Goal: Complete application form

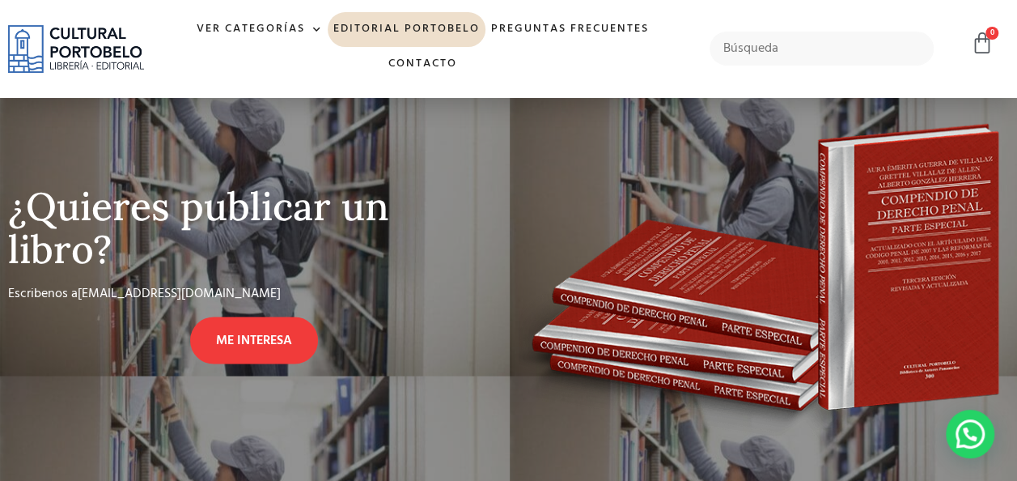
scroll to position [1183, 0]
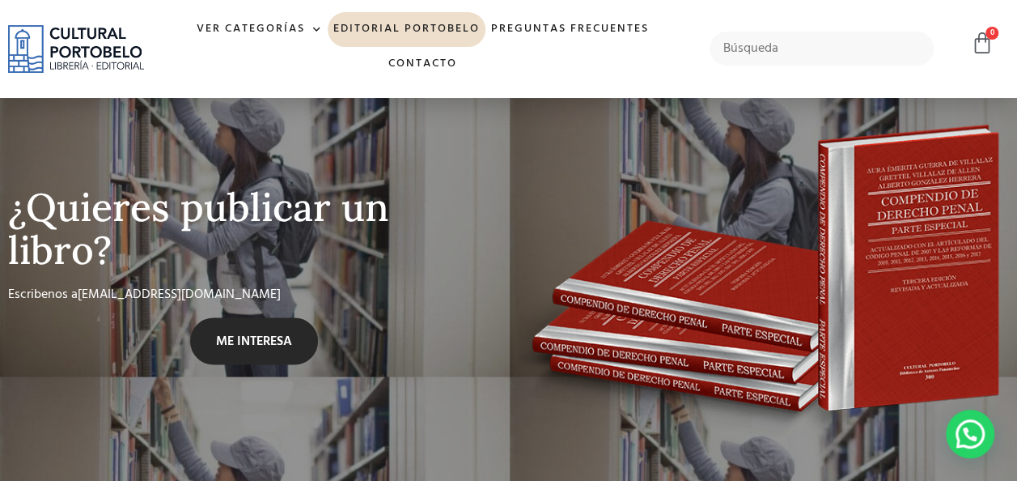
click at [274, 331] on span "ME INTERESA" at bounding box center [254, 340] width 76 height 19
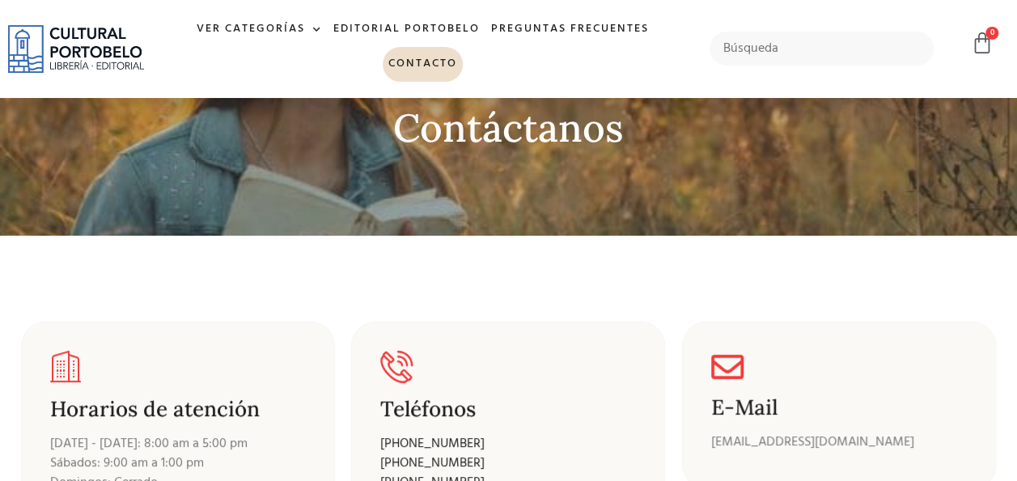
scroll to position [162, 0]
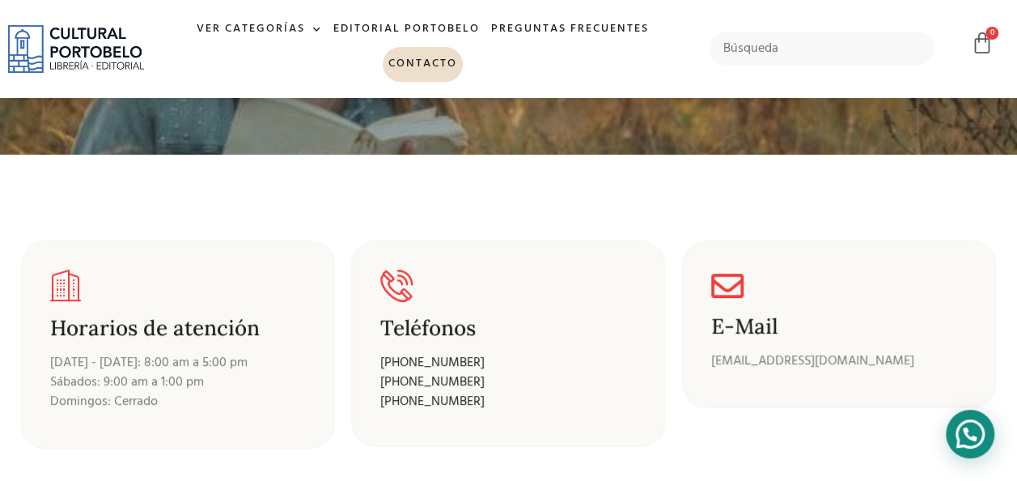
click at [955, 438] on div "Contactar por WhatsApp" at bounding box center [970, 433] width 49 height 49
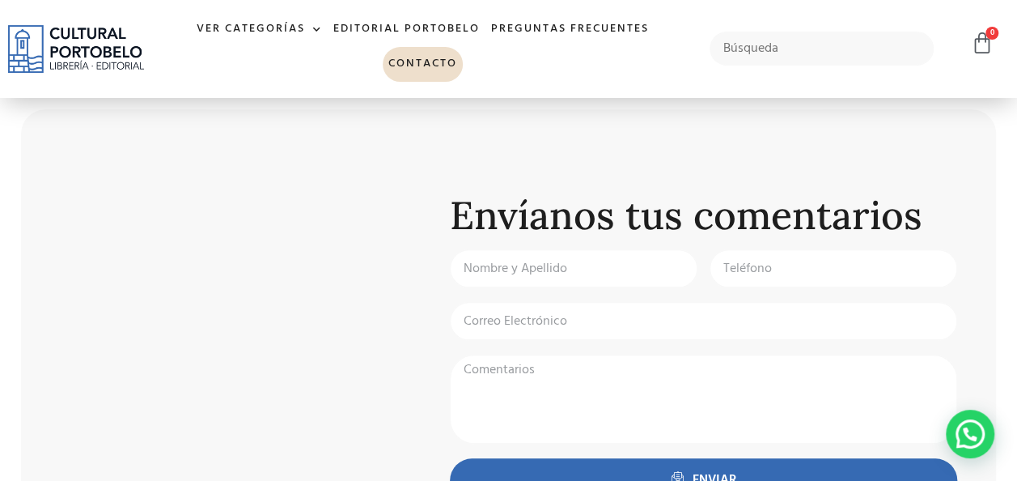
scroll to position [686, 0]
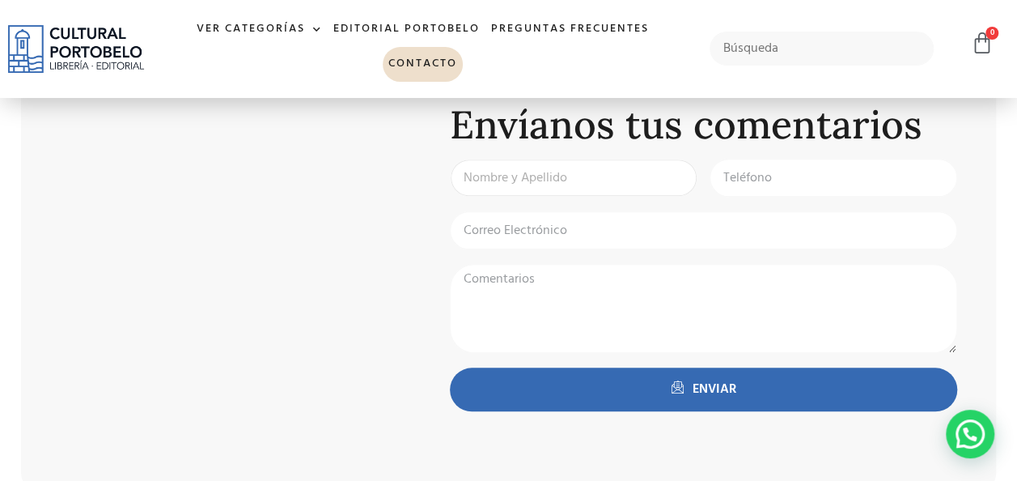
click at [537, 186] on input "Nombre y Apellido:" at bounding box center [574, 178] width 248 height 38
type input "Migdalia Pimentel"
click at [745, 186] on input "Teléfono:" at bounding box center [834, 178] width 248 height 38
type input "62169264"
click at [558, 215] on input "Email" at bounding box center [703, 230] width 507 height 38
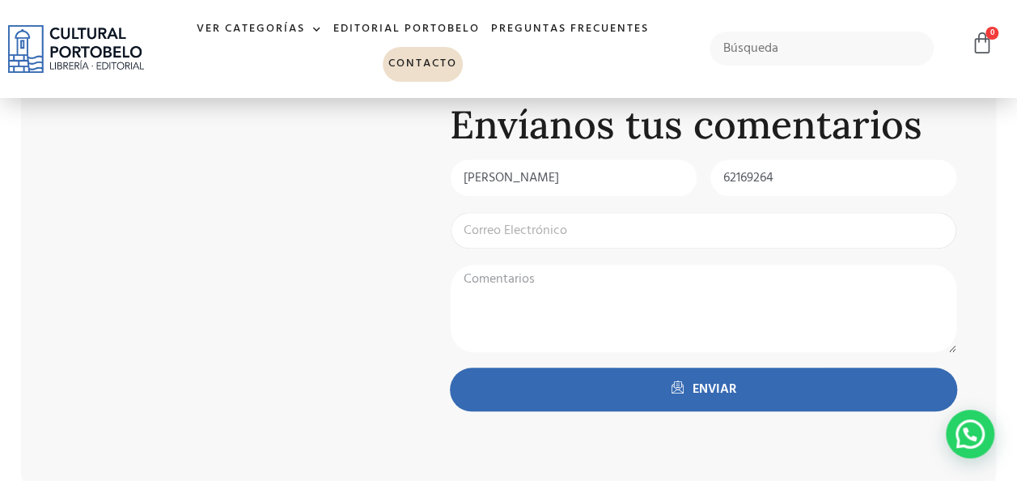
type input "migdalia.pimentel1024@outlook.com"
click at [515, 295] on textarea "Comentarios:" at bounding box center [703, 308] width 507 height 89
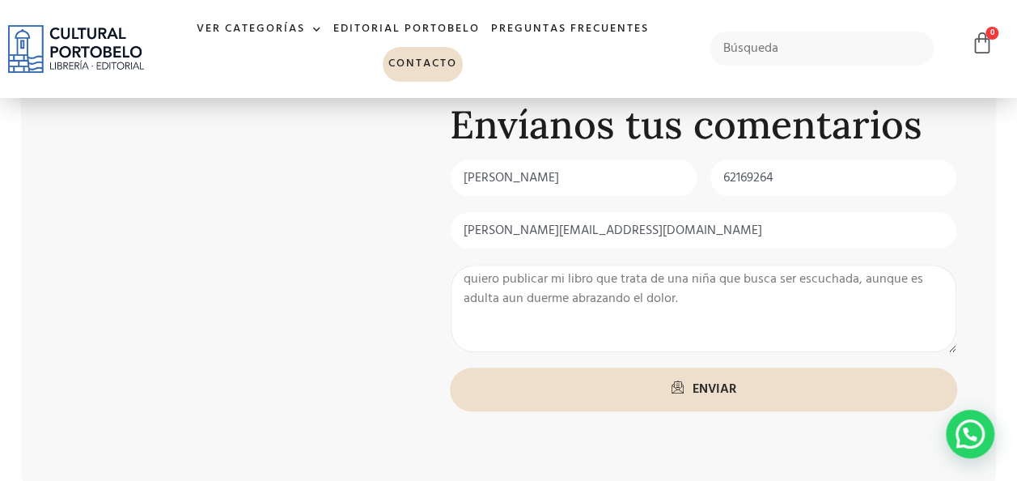
type textarea "quiero publicar mi libro que trata de una niña que busca ser escuchada, aunque …"
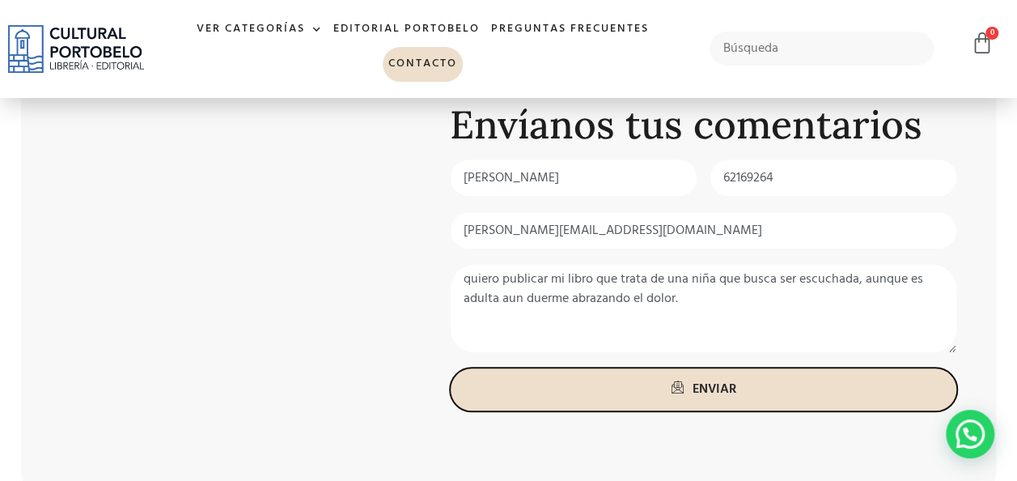
click at [704, 384] on span "ENVIAR" at bounding box center [715, 389] width 44 height 19
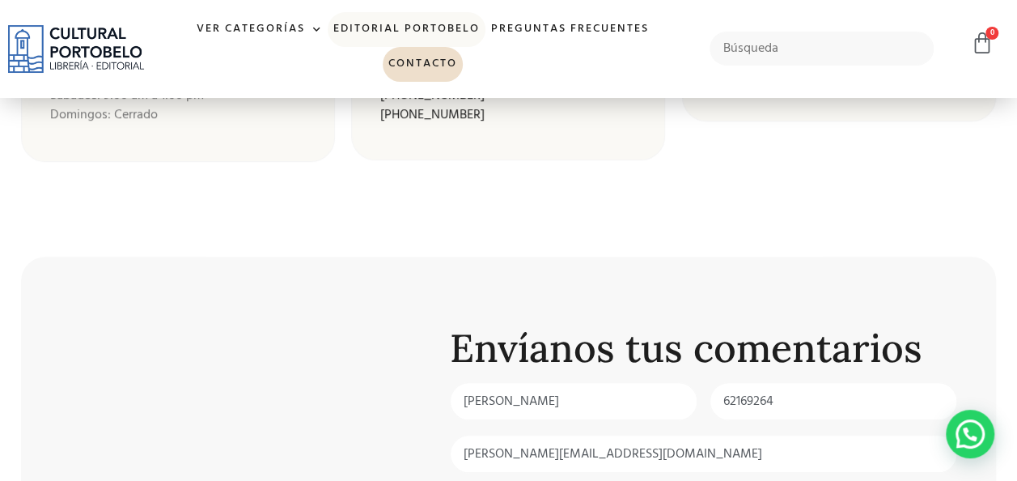
scroll to position [443, 0]
